Goal: Task Accomplishment & Management: Manage account settings

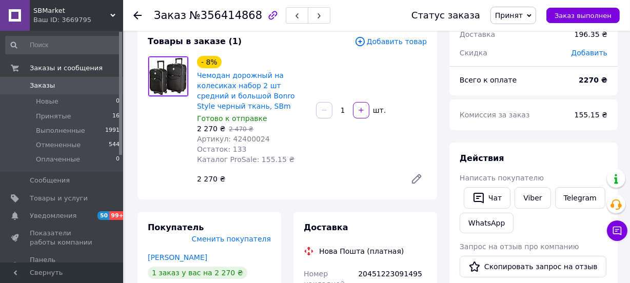
scroll to position [46, 0]
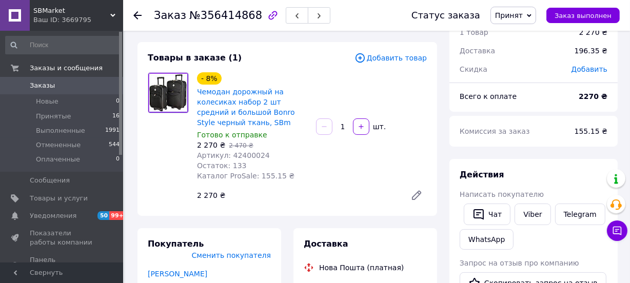
click at [523, 19] on span "Принят" at bounding box center [509, 15] width 28 height 8
click at [527, 33] on li "Выполнен" at bounding box center [518, 35] width 54 height 15
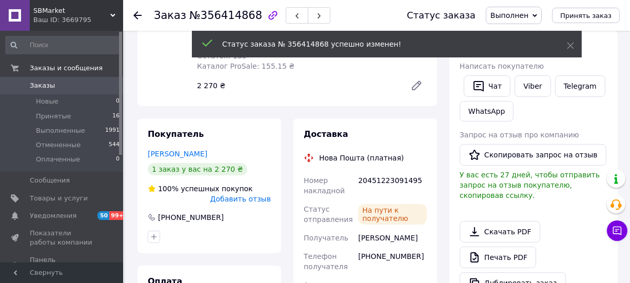
scroll to position [186, 0]
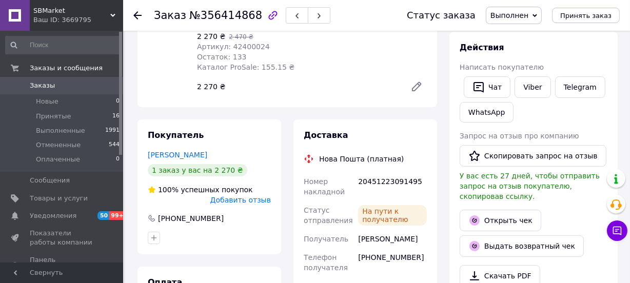
scroll to position [139, 0]
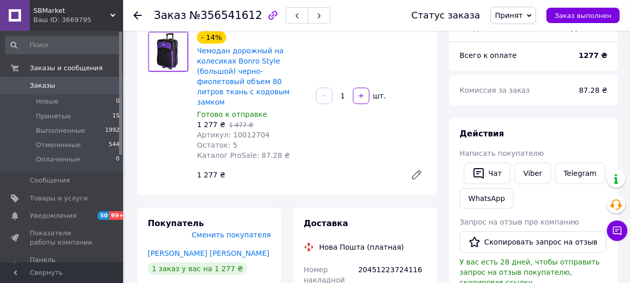
scroll to position [93, 0]
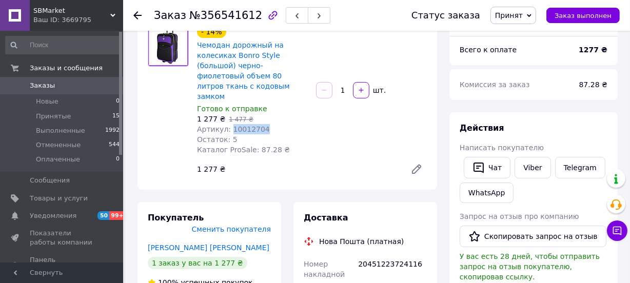
drag, startPoint x: 261, startPoint y: 110, endPoint x: 228, endPoint y: 112, distance: 32.9
click at [228, 124] on div "Артикул: 10012704" at bounding box center [252, 129] width 111 height 10
copy span "10012704"
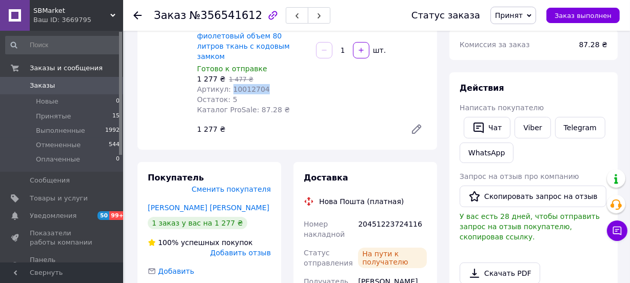
scroll to position [186, 0]
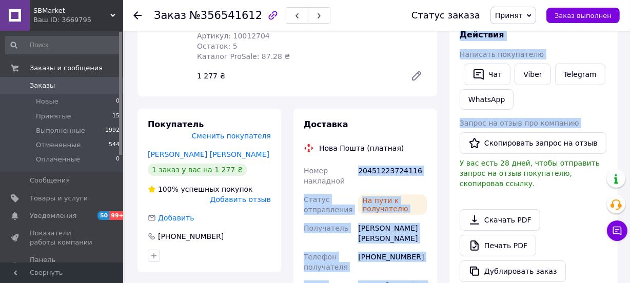
drag, startPoint x: 358, startPoint y: 149, endPoint x: 445, endPoint y: 148, distance: 87.2
click at [445, 148] on div "Заказ с приложения 10.08.2025 | 11:56 Товары в заказе (1) Добавить товар - 14% …" at bounding box center [377, 252] width 493 height 791
click at [401, 162] on div "20451223724116" at bounding box center [392, 176] width 73 height 29
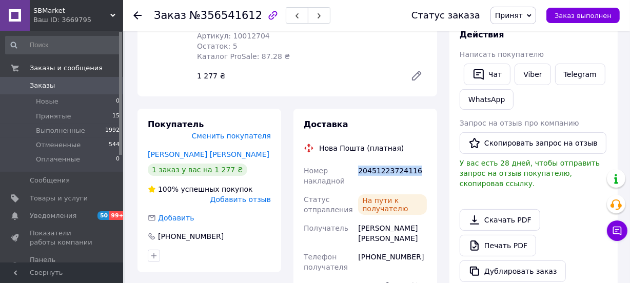
drag, startPoint x: 416, startPoint y: 149, endPoint x: 358, endPoint y: 153, distance: 58.1
click at [358, 162] on div "20451223724116" at bounding box center [392, 176] width 73 height 29
copy div "20451223724116"
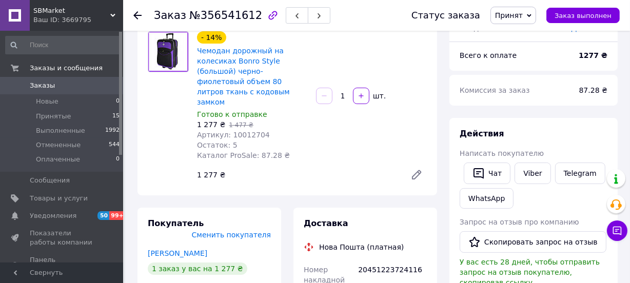
scroll to position [93, 0]
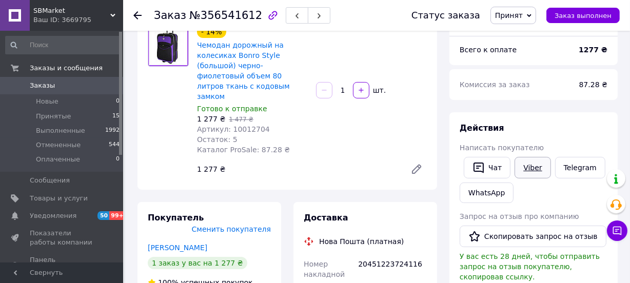
click at [528, 167] on link "Viber" at bounding box center [533, 168] width 36 height 22
click at [496, 168] on button "Чат" at bounding box center [487, 168] width 47 height 22
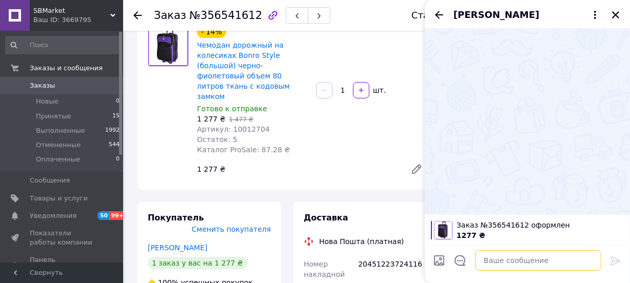
click at [502, 266] on textarea at bounding box center [538, 260] width 126 height 21
paste textarea "Доброго дня! Замовлення: Валіза дорожня Bonro Style (велика) чорно-фіолетова Пр…"
type textarea "Доброго дня! Замовлення: Валіза дорожня Bonro Style (велика) чорно-фіолетова Пр…"
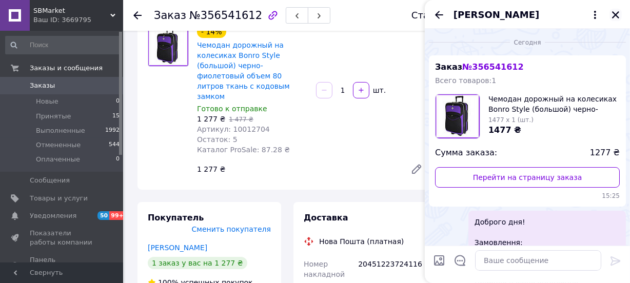
click at [615, 10] on icon "Закрыть" at bounding box center [615, 14] width 9 height 9
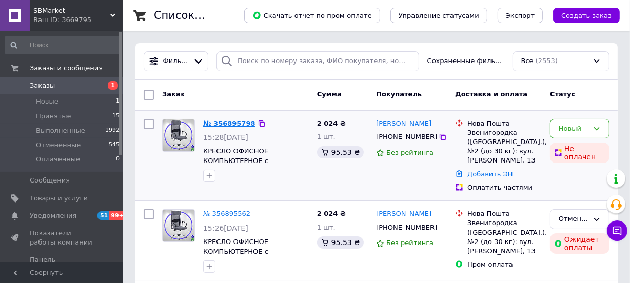
click at [234, 125] on link "№ 356895798" at bounding box center [229, 124] width 52 height 8
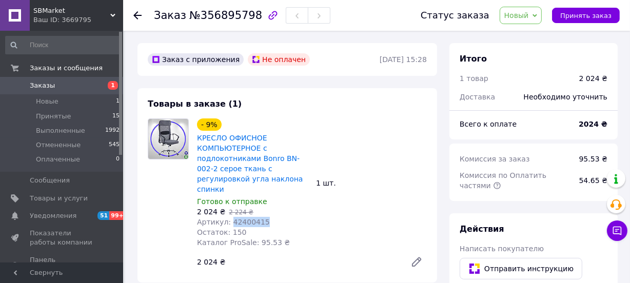
drag, startPoint x: 259, startPoint y: 211, endPoint x: 229, endPoint y: 212, distance: 30.3
click at [229, 217] on div "Артикул: 42400415" at bounding box center [252, 222] width 111 height 10
copy span "42400415"
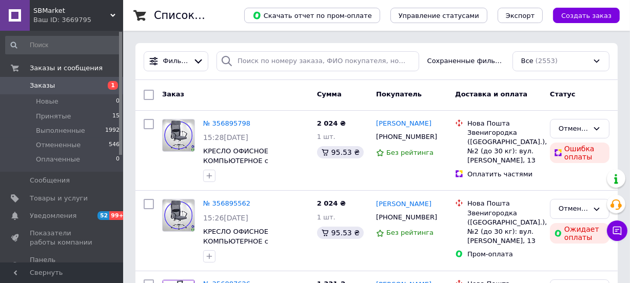
click at [71, 81] on span "Заказы" at bounding box center [62, 85] width 65 height 9
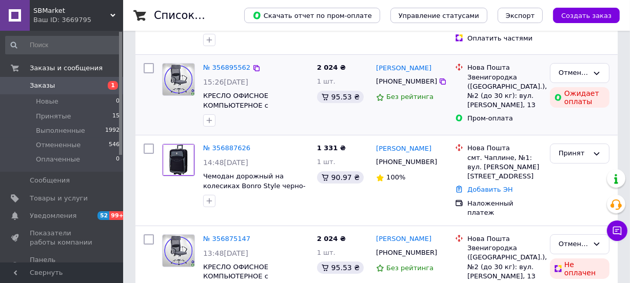
scroll to position [140, 0]
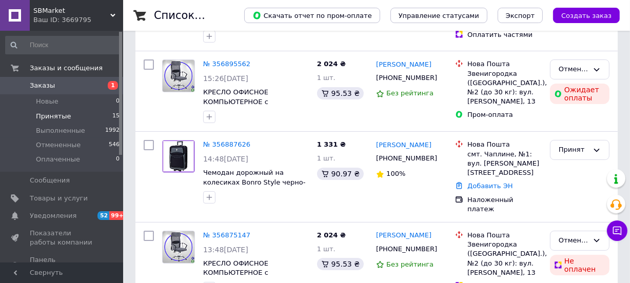
click at [54, 112] on span "Принятые" at bounding box center [53, 116] width 35 height 9
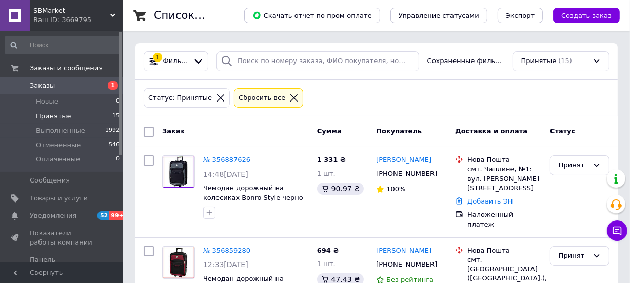
click at [57, 85] on span "Заказы" at bounding box center [62, 85] width 65 height 9
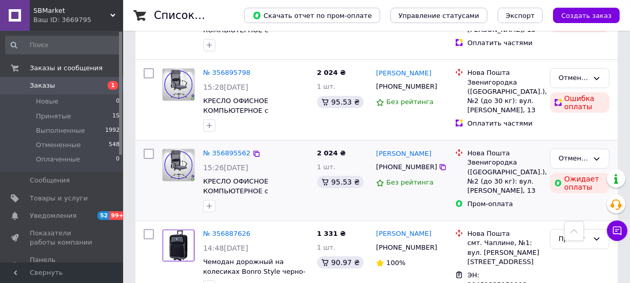
scroll to position [233, 0]
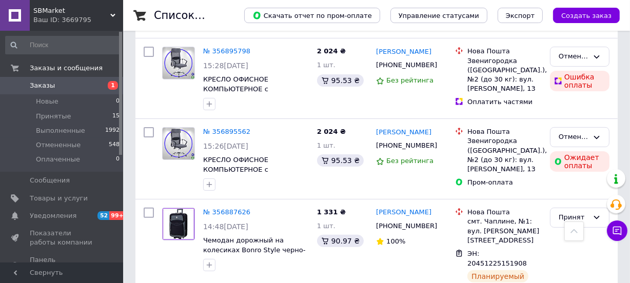
click at [45, 80] on link "Заказы 1" at bounding box center [63, 85] width 126 height 17
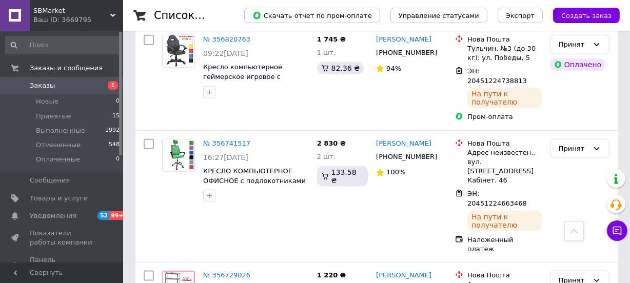
scroll to position [1166, 0]
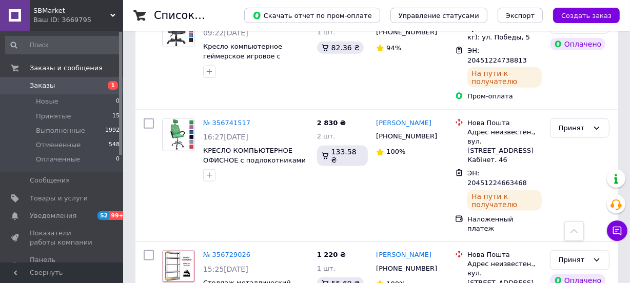
click at [51, 82] on span "Заказы" at bounding box center [62, 85] width 65 height 9
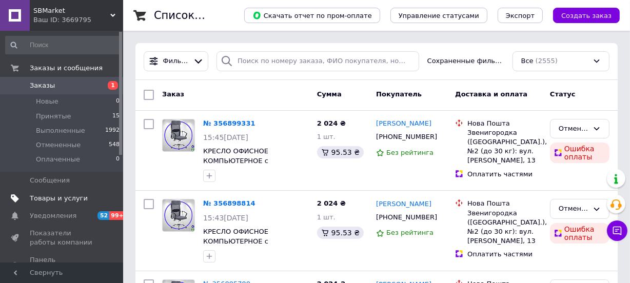
click at [60, 198] on span "Товары и услуги" at bounding box center [59, 198] width 58 height 9
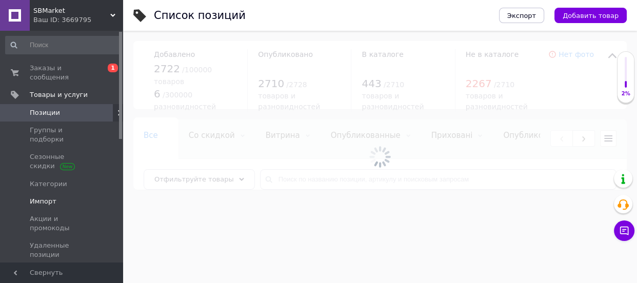
click at [45, 197] on span "Импорт" at bounding box center [43, 201] width 27 height 9
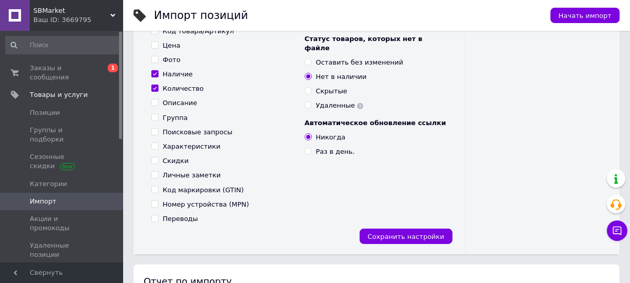
scroll to position [186, 0]
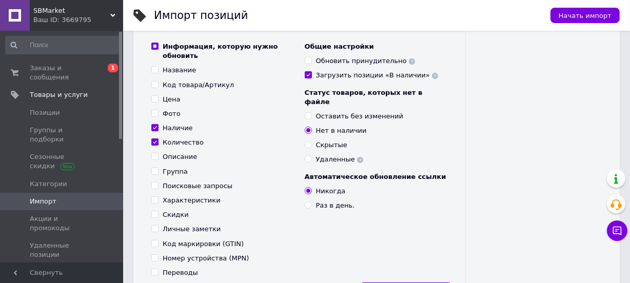
click at [306, 59] on input "Обновить принудительно" at bounding box center [308, 60] width 7 height 7
checkbox input "true"
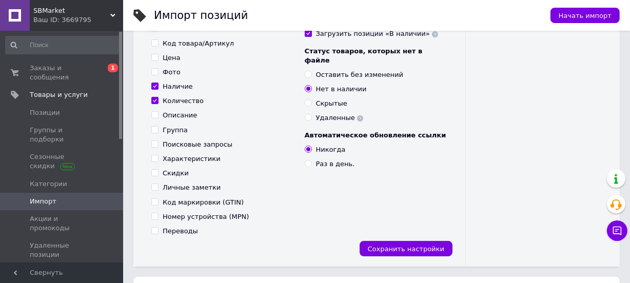
scroll to position [280, 0]
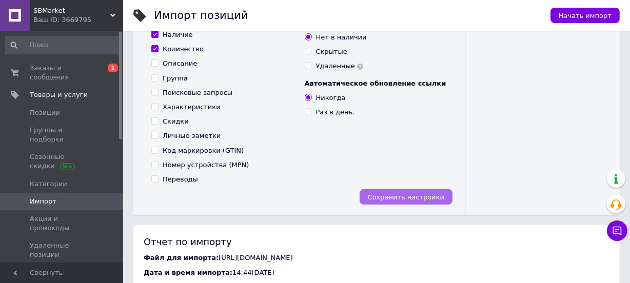
click at [387, 198] on span "Сохранить настройки" at bounding box center [406, 197] width 76 height 8
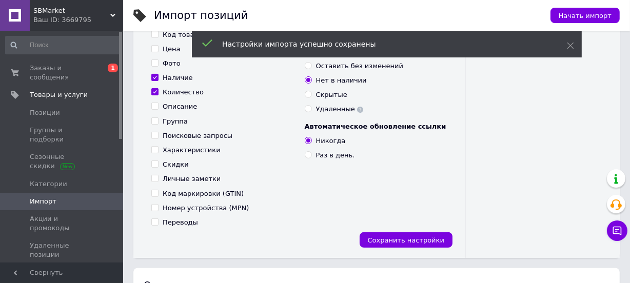
scroll to position [186, 0]
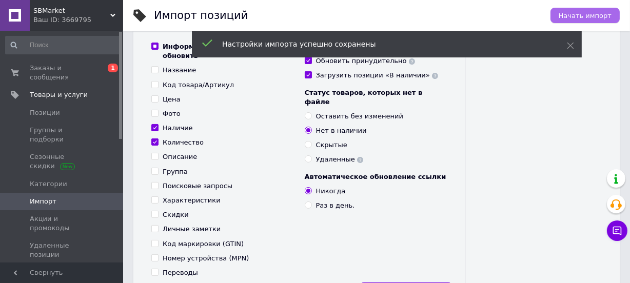
click at [604, 17] on span "Начать импорт" at bounding box center [585, 16] width 53 height 8
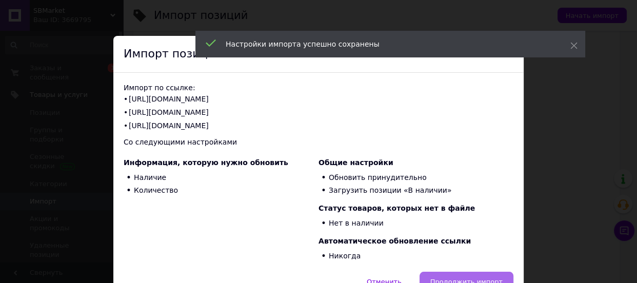
click at [463, 277] on button "Продолжить импорт" at bounding box center [467, 282] width 94 height 21
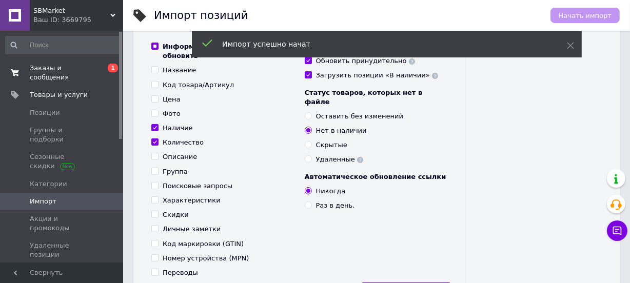
click at [73, 66] on span "Заказы и сообщения" at bounding box center [62, 73] width 65 height 18
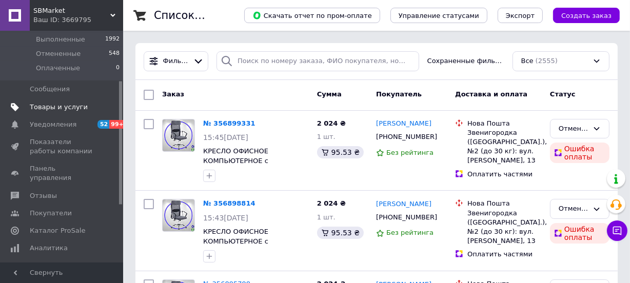
scroll to position [93, 0]
click at [46, 190] on span "Отзывы" at bounding box center [43, 194] width 27 height 9
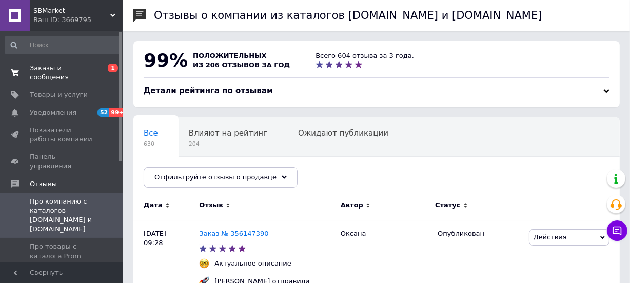
click at [63, 66] on span "Заказы и сообщения" at bounding box center [62, 73] width 65 height 18
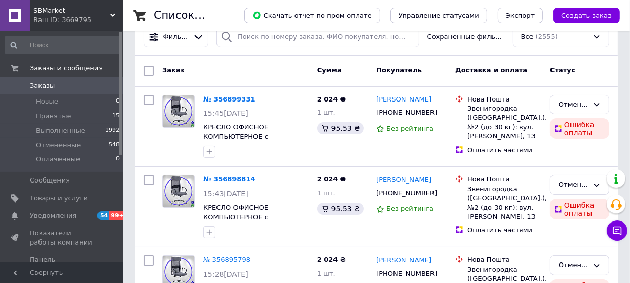
scroll to position [46, 0]
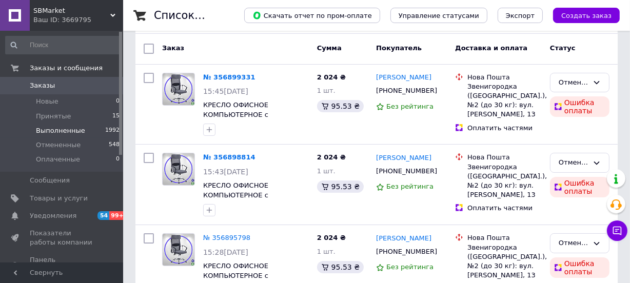
click at [53, 129] on span "Выполненные" at bounding box center [60, 130] width 49 height 9
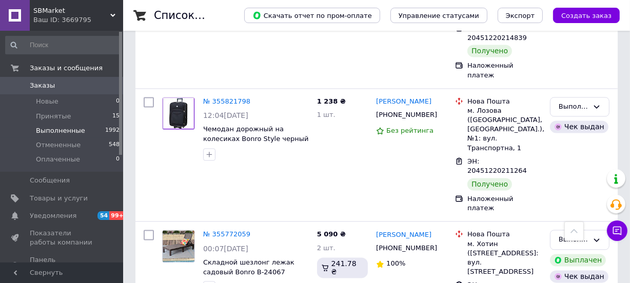
scroll to position [1864, 0]
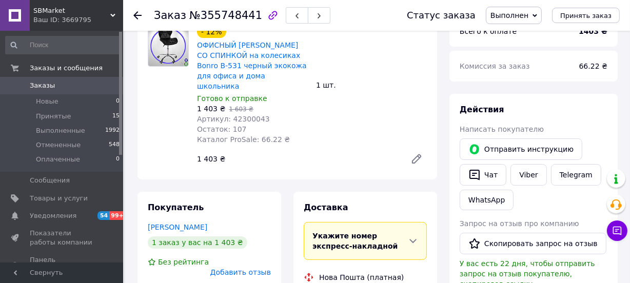
scroll to position [77, 0]
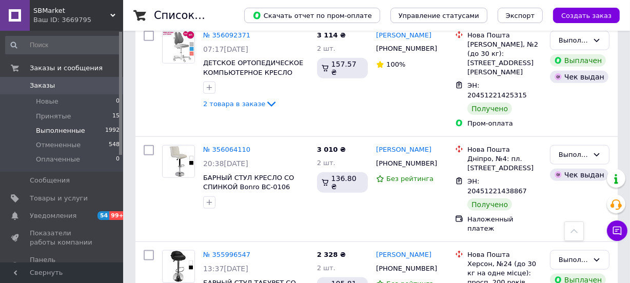
scroll to position [1119, 0]
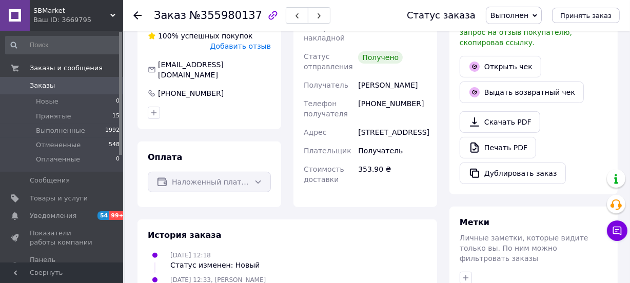
scroll to position [206, 0]
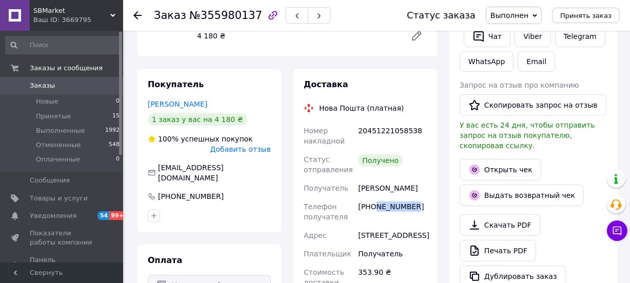
drag, startPoint x: 414, startPoint y: 204, endPoint x: 376, endPoint y: 207, distance: 38.1
click at [376, 207] on div "+380962567995" at bounding box center [392, 212] width 73 height 29
copy div "962567995"
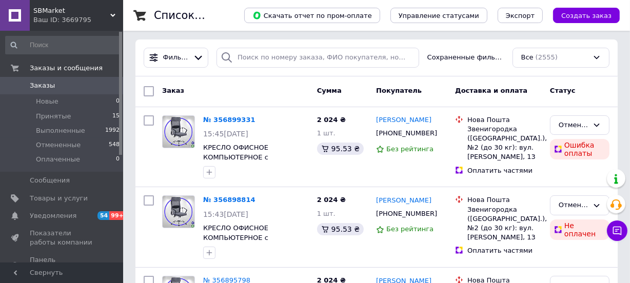
scroll to position [7, 0]
